Goal: Task Accomplishment & Management: Use online tool/utility

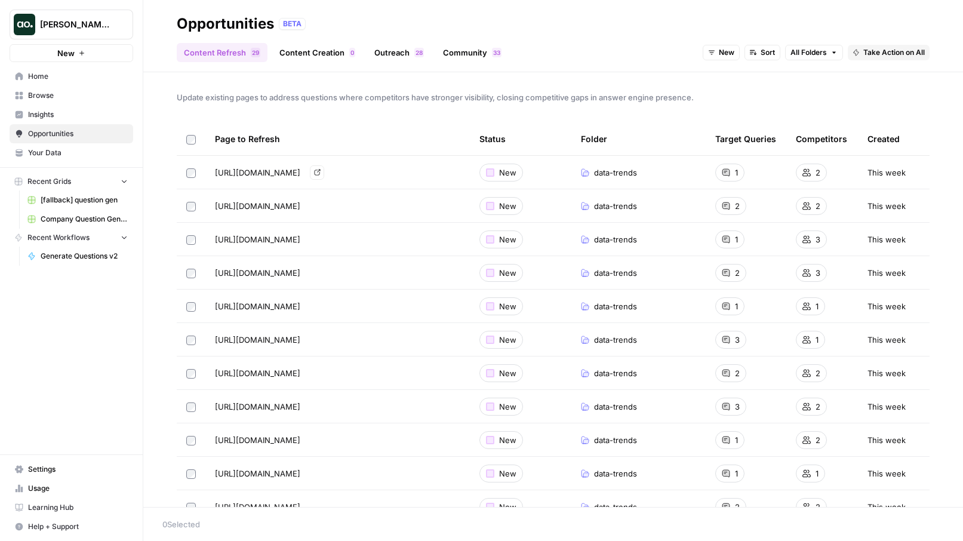
click at [321, 171] on icon "Go to page https://www.thoughtspot.com/data-trends/data-science/what-is-data-cl…" at bounding box center [317, 172] width 7 height 7
click at [536, 172] on td "New" at bounding box center [520, 172] width 101 height 33
click at [192, 177] on td at bounding box center [191, 172] width 29 height 33
click at [911, 524] on span "Take Action on Selected" at bounding box center [897, 524] width 82 height 11
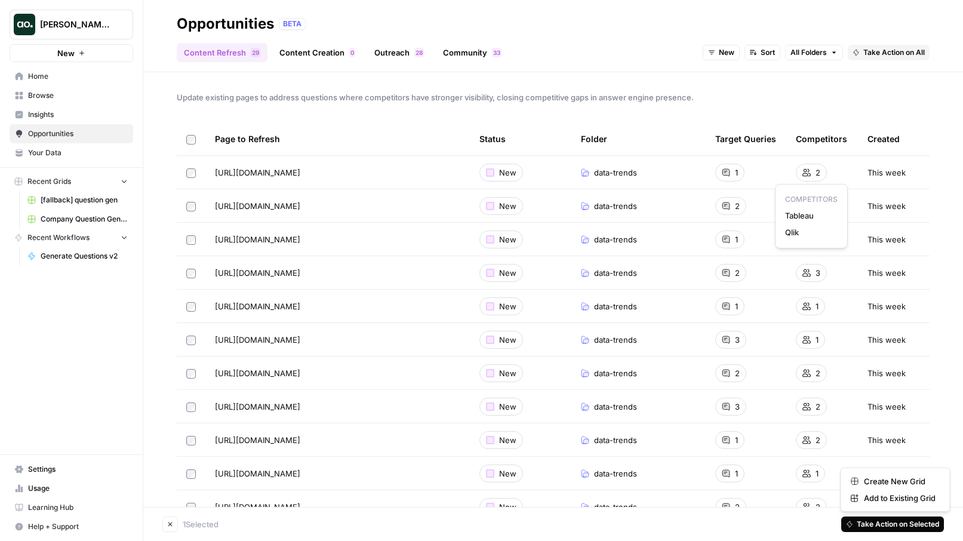
click at [810, 85] on div "Update existing pages to address questions where competitors have stronger visi…" at bounding box center [552, 289] width 819 height 435
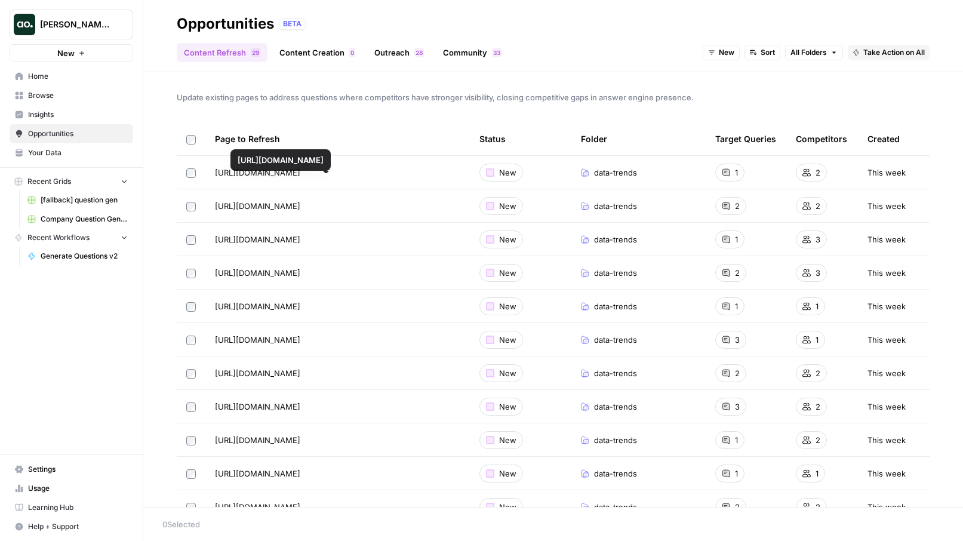
click at [534, 208] on td "New" at bounding box center [520, 205] width 101 height 33
click at [558, 195] on td "New" at bounding box center [520, 205] width 101 height 33
